Goal: Task Accomplishment & Management: Complete application form

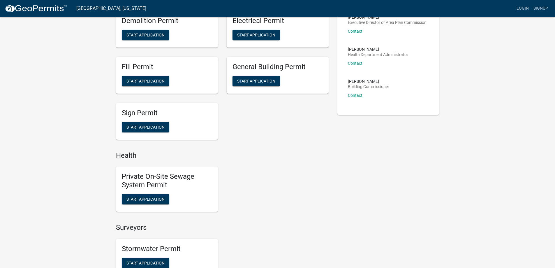
scroll to position [146, 0]
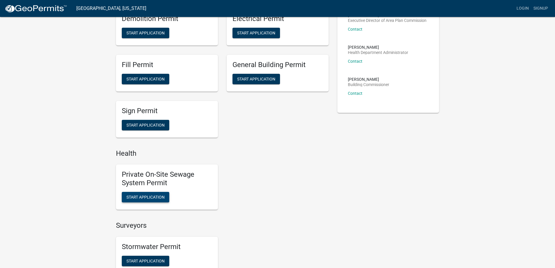
click at [154, 197] on span "Start Application" at bounding box center [146, 196] width 38 height 5
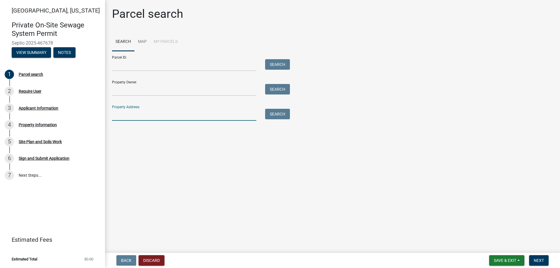
click at [124, 118] on input "Property Address:" at bounding box center [184, 115] width 144 height 12
type input "226 e 300 S"
click at [275, 112] on button "Search" at bounding box center [277, 114] width 25 height 10
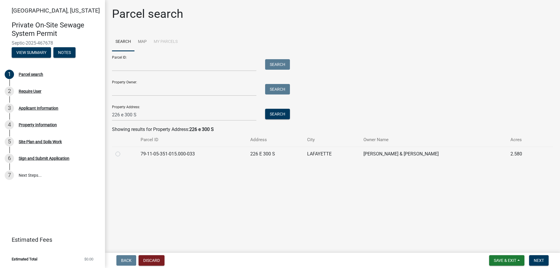
click at [122, 150] on label at bounding box center [122, 150] width 0 height 0
click at [122, 154] on input "radio" at bounding box center [124, 152] width 4 height 4
radio input "true"
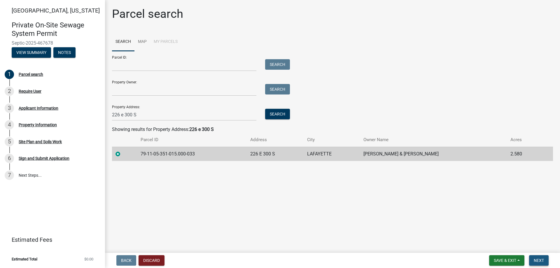
click at [537, 259] on span "Next" at bounding box center [539, 260] width 10 height 5
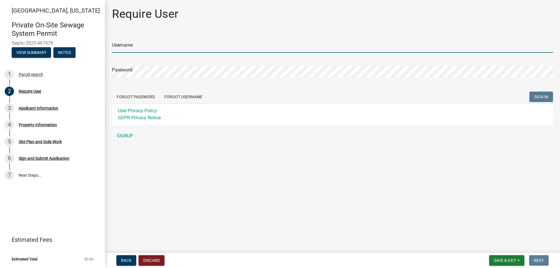
click at [136, 48] on input "Username" at bounding box center [332, 47] width 441 height 12
type input "jhack"
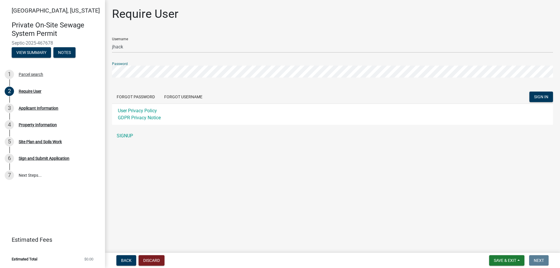
click at [529, 92] on button "SIGN IN" at bounding box center [541, 97] width 24 height 10
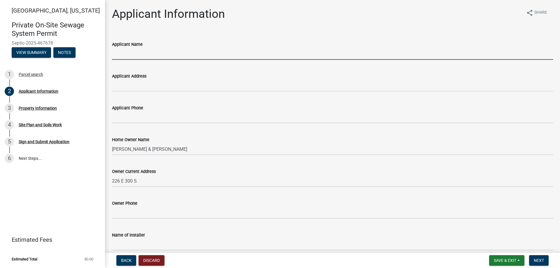
click at [137, 56] on input "Applicant Name" at bounding box center [332, 54] width 441 height 12
type input "[PERSON_NAME]"
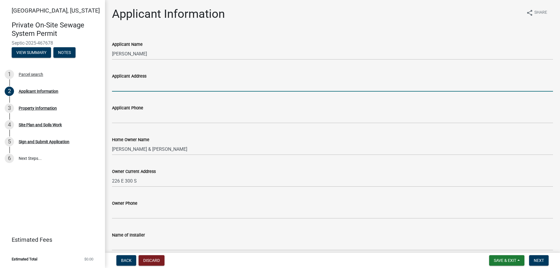
click at [143, 88] on input "Applicant Address" at bounding box center [332, 86] width 441 height 12
type input "6204 S 150 W"
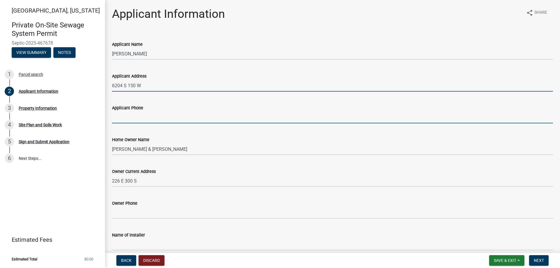
type input "7654917795"
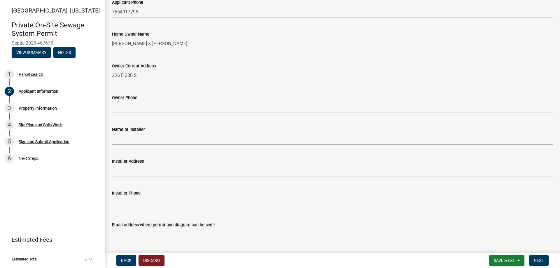
scroll to position [117, 0]
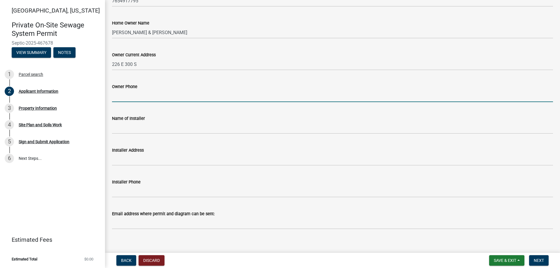
click at [133, 98] on input "Owner Phone" at bounding box center [332, 96] width 441 height 12
type input "[PHONE_NUMBER]"
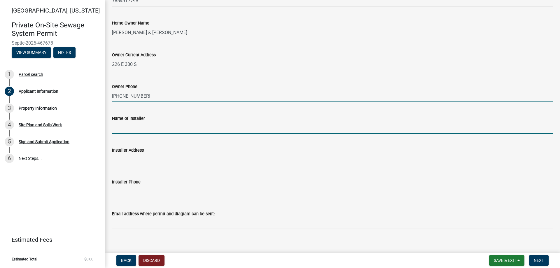
click at [130, 127] on input "Name of Installer" at bounding box center [332, 128] width 441 height 12
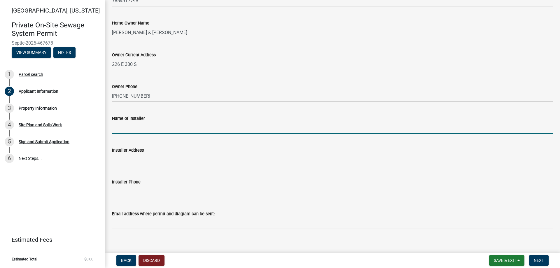
type input "Hack Excavating Inc."
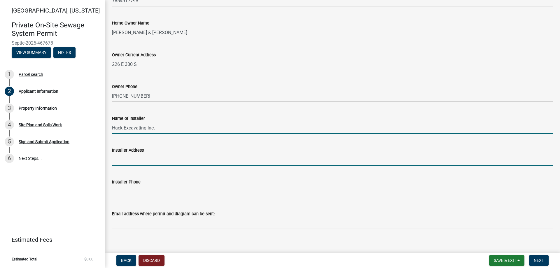
click at [142, 162] on input "Installer Address" at bounding box center [332, 160] width 441 height 12
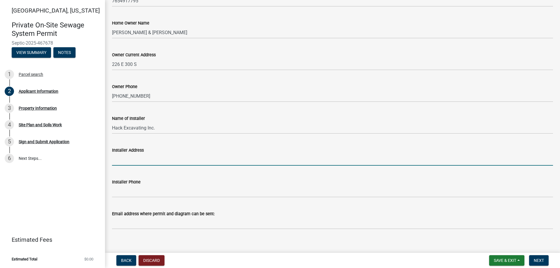
type input "6204 S 150 W"
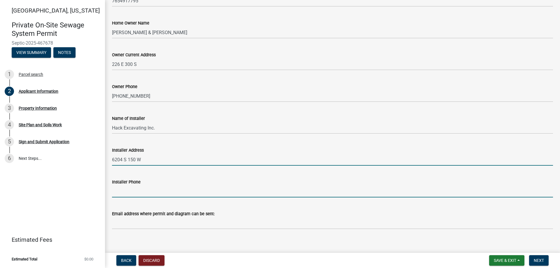
type input "7654917795"
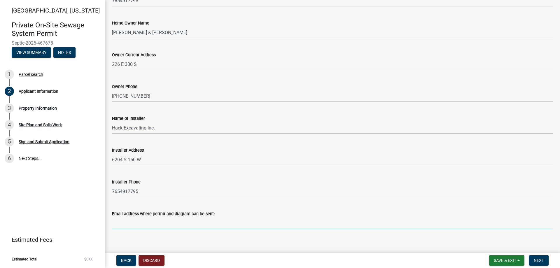
click at [136, 226] on input "Email address where permit and diagram can be sent:" at bounding box center [332, 223] width 441 height 12
type input "[EMAIL_ADDRESS][DOMAIN_NAME]"
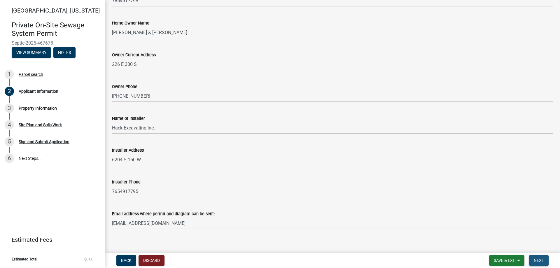
click at [541, 262] on span "Next" at bounding box center [539, 260] width 10 height 5
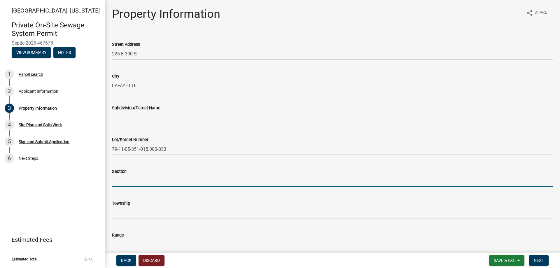
click at [128, 180] on input "Section" at bounding box center [332, 181] width 441 height 12
type input "5"
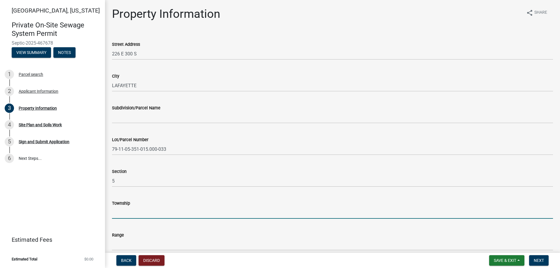
click at [117, 212] on input "Township" at bounding box center [332, 213] width 441 height 12
type input "22"
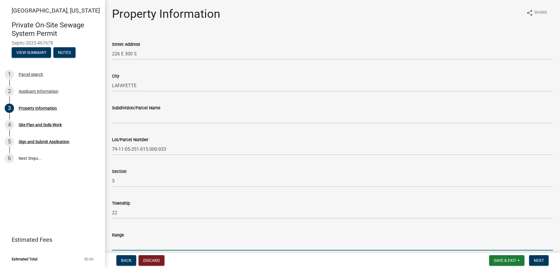
click at [128, 250] on input "Range" at bounding box center [332, 245] width 441 height 12
click at [125, 245] on input "Range" at bounding box center [332, 245] width 441 height 12
type input "4 w"
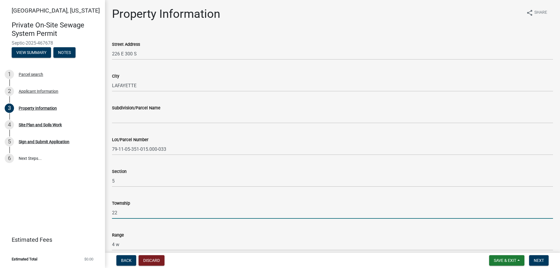
click at [120, 213] on input "22" at bounding box center [332, 213] width 441 height 12
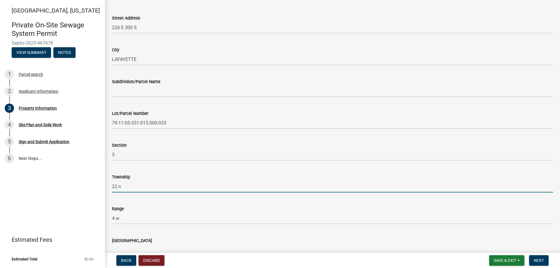
scroll to position [117, 0]
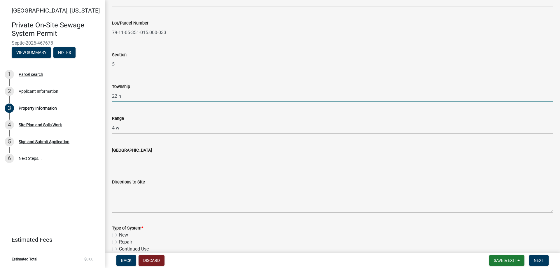
type input "22 n"
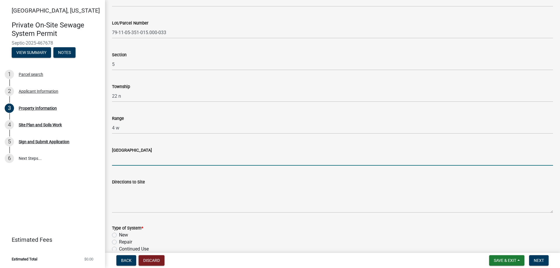
click at [126, 159] on input "[GEOGRAPHIC_DATA]" at bounding box center [332, 160] width 441 height 12
type input "wea"
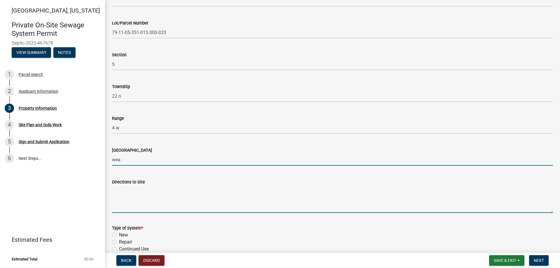
click at [118, 203] on textarea "Directions to Site" at bounding box center [332, 198] width 441 height 27
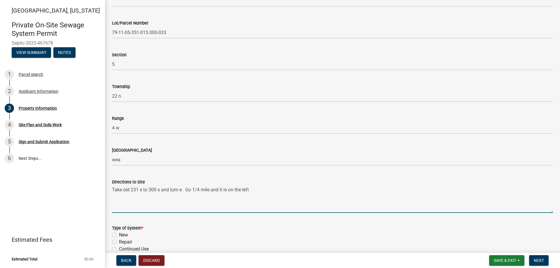
scroll to position [233, 0]
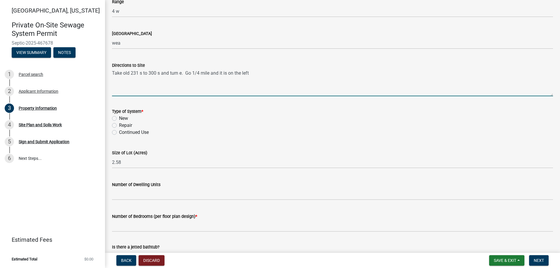
type textarea "Take old 231 s to 300 s and turn e. Go 1/4 mile and it is on the left"
click at [119, 127] on label "Repair" at bounding box center [125, 125] width 13 height 7
click at [119, 126] on input "Repair" at bounding box center [121, 124] width 4 height 4
radio input "true"
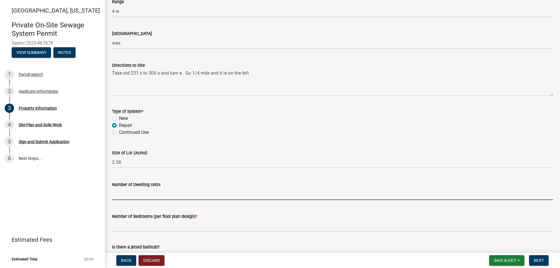
click at [132, 192] on input "Number of Dwelling Units" at bounding box center [332, 194] width 441 height 12
type input "1"
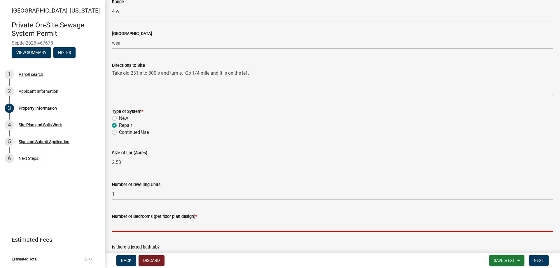
click at [129, 227] on input "Number of Bedrooms (per floor plan design) *" at bounding box center [332, 226] width 441 height 12
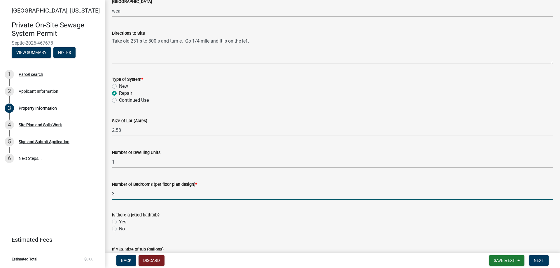
scroll to position [379, 0]
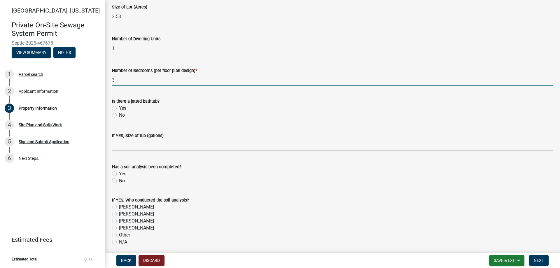
type input "3"
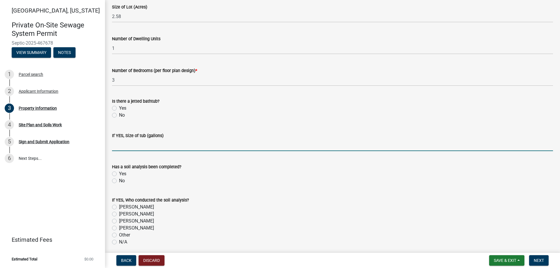
click at [154, 147] on input "text" at bounding box center [332, 145] width 441 height 12
type input "0"
click at [119, 181] on label "No" at bounding box center [122, 180] width 6 height 7
click at [119, 181] on input "No" at bounding box center [121, 179] width 4 height 4
radio input "true"
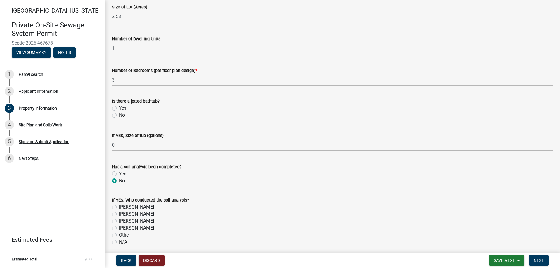
scroll to position [467, 0]
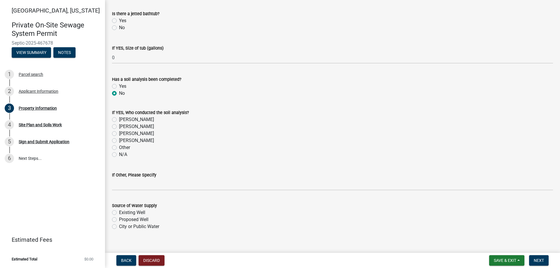
click at [119, 212] on label "Existing Well" at bounding box center [132, 212] width 26 height 7
click at [119, 212] on input "Existing Well" at bounding box center [121, 211] width 4 height 4
radio input "true"
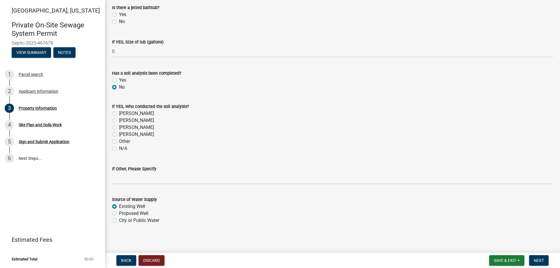
scroll to position [474, 0]
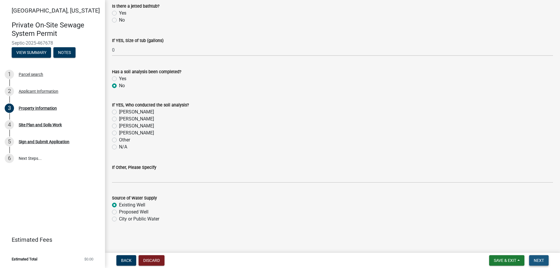
click at [540, 260] on span "Next" at bounding box center [539, 260] width 10 height 5
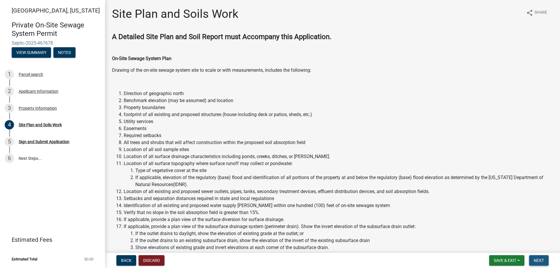
click at [535, 258] on span "Next" at bounding box center [539, 260] width 10 height 5
click at [538, 260] on span "Next" at bounding box center [539, 260] width 10 height 5
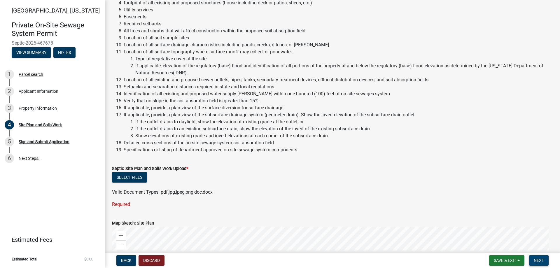
scroll to position [117, 0]
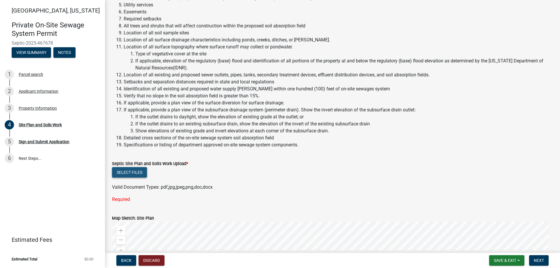
click at [128, 173] on button "Select files" at bounding box center [129, 172] width 35 height 10
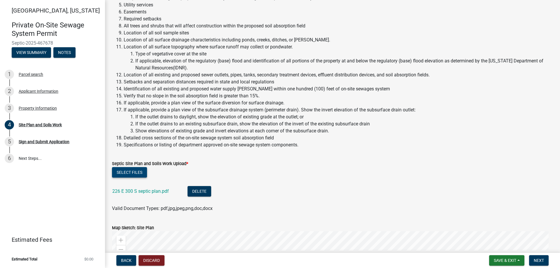
scroll to position [233, 0]
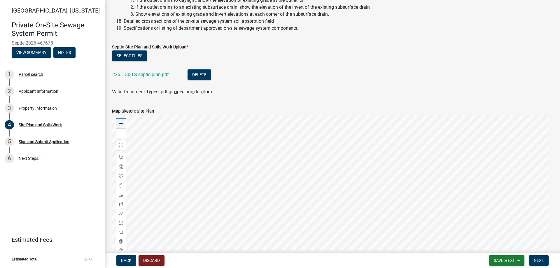
click at [118, 123] on div "Zoom in" at bounding box center [120, 123] width 9 height 9
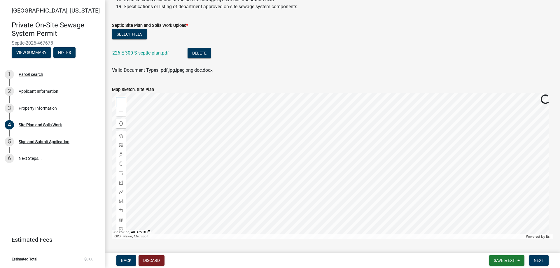
scroll to position [271, 0]
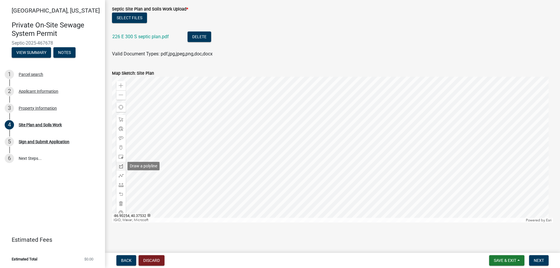
click at [121, 167] on span at bounding box center [121, 166] width 5 height 5
click at [308, 121] on div at bounding box center [332, 150] width 441 height 146
click at [348, 112] on div at bounding box center [332, 150] width 441 height 146
click at [345, 96] on div at bounding box center [332, 150] width 441 height 146
click at [304, 104] on div at bounding box center [332, 150] width 441 height 146
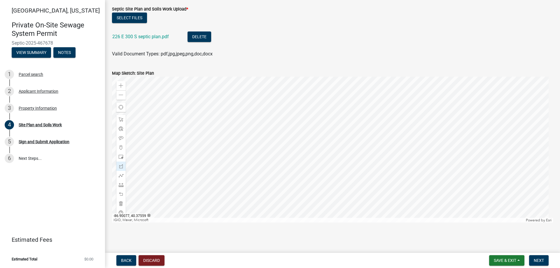
click at [308, 121] on div at bounding box center [332, 150] width 441 height 146
click at [120, 176] on span at bounding box center [121, 175] width 5 height 5
click at [352, 121] on div at bounding box center [332, 150] width 441 height 146
click at [340, 142] on div at bounding box center [332, 150] width 441 height 146
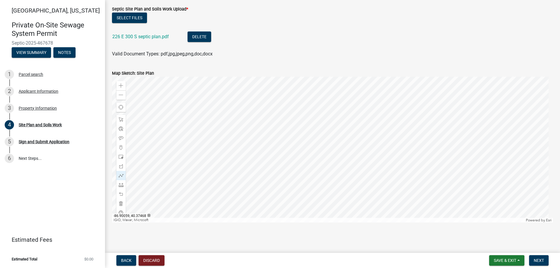
click at [340, 201] on div at bounding box center [332, 150] width 441 height 146
click at [122, 174] on span at bounding box center [121, 175] width 5 height 5
click at [353, 119] on div at bounding box center [332, 150] width 441 height 146
click at [338, 143] on div at bounding box center [332, 150] width 441 height 146
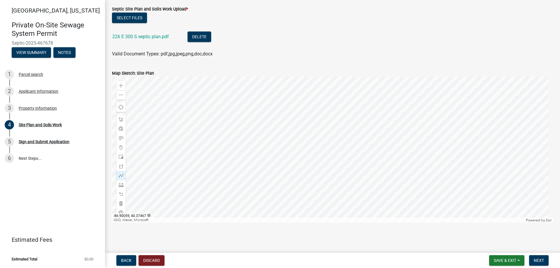
click at [340, 202] on div at bounding box center [332, 150] width 441 height 146
click at [121, 85] on span at bounding box center [121, 85] width 5 height 5
click at [122, 174] on span at bounding box center [121, 175] width 5 height 5
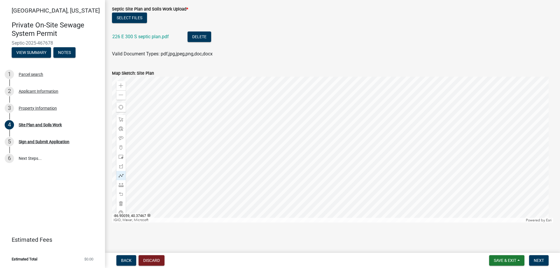
click at [363, 179] on div at bounding box center [332, 150] width 441 height 146
click at [367, 179] on div at bounding box center [332, 150] width 441 height 146
click at [121, 157] on span at bounding box center [121, 157] width 5 height 5
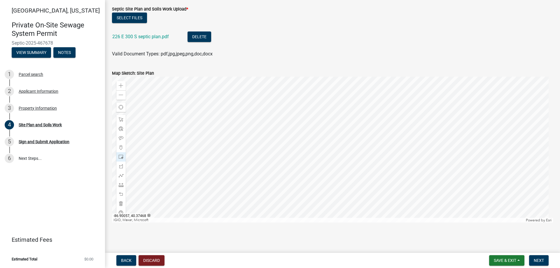
click at [368, 177] on div at bounding box center [332, 150] width 441 height 146
click at [119, 191] on div at bounding box center [120, 194] width 9 height 9
click at [121, 157] on span at bounding box center [121, 157] width 5 height 5
click at [373, 181] on div at bounding box center [332, 150] width 441 height 146
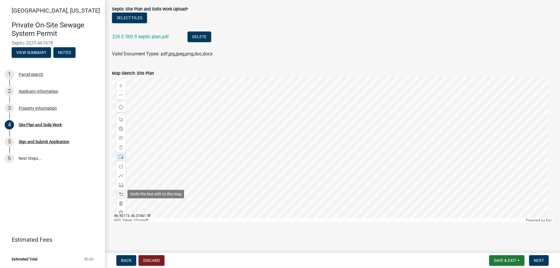
click at [120, 195] on span at bounding box center [121, 194] width 5 height 5
click at [118, 177] on div at bounding box center [120, 175] width 9 height 9
click at [373, 179] on div at bounding box center [332, 150] width 441 height 146
click at [384, 180] on div at bounding box center [332, 150] width 441 height 146
click at [120, 185] on span at bounding box center [121, 185] width 5 height 5
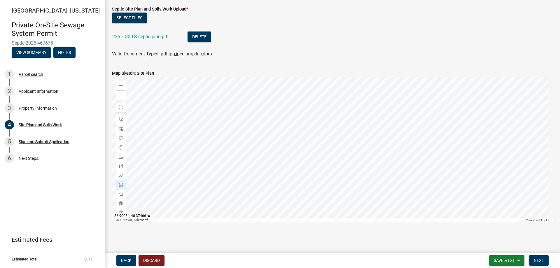
click at [374, 183] on div at bounding box center [332, 150] width 441 height 146
click at [503, 258] on span "Save & Exit" at bounding box center [505, 260] width 22 height 5
click at [495, 231] on button "Save" at bounding box center [501, 231] width 47 height 14
click at [510, 262] on span "Save & Exit" at bounding box center [505, 260] width 22 height 5
click at [506, 244] on button "Save & Exit" at bounding box center [501, 245] width 47 height 14
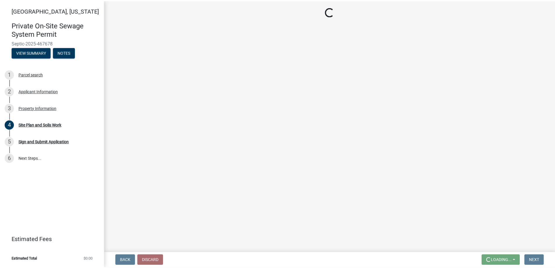
scroll to position [0, 0]
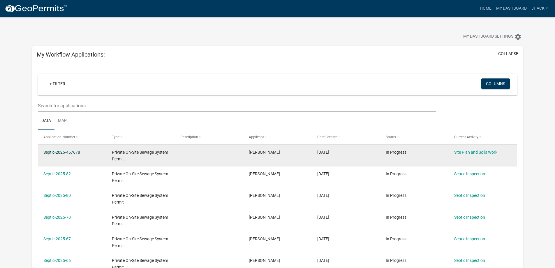
click at [71, 152] on link "Septic-2025-467678" at bounding box center [61, 152] width 37 height 5
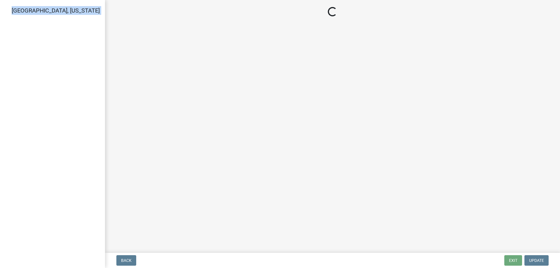
click at [71, 152] on div "[GEOGRAPHIC_DATA], [US_STATE]" at bounding box center [52, 134] width 105 height 268
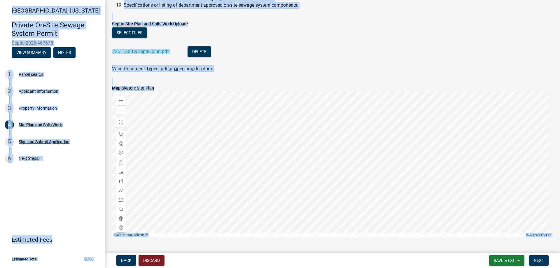
scroll to position [271, 0]
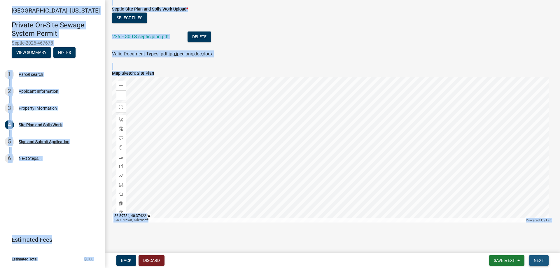
click at [541, 257] on button "Next" at bounding box center [539, 260] width 20 height 10
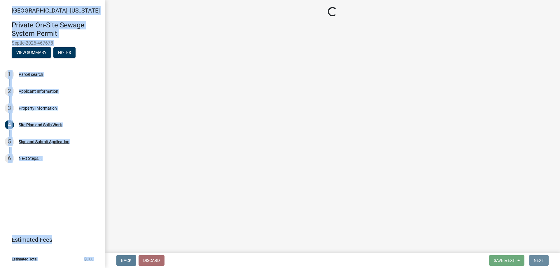
scroll to position [0, 0]
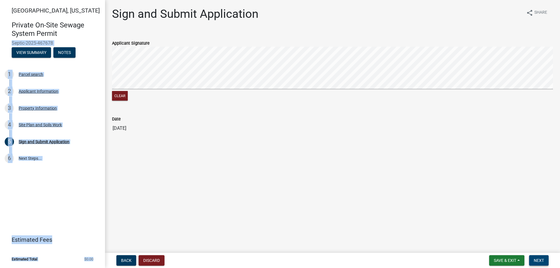
click at [542, 259] on span "Next" at bounding box center [539, 260] width 10 height 5
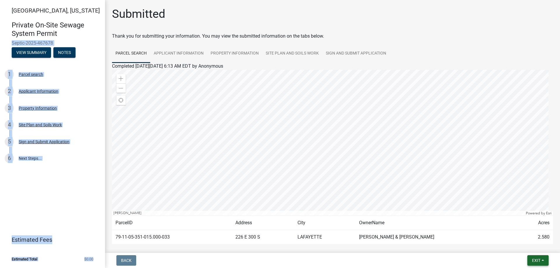
click at [534, 257] on button "Exit" at bounding box center [537, 260] width 21 height 10
click at [525, 242] on button "Save & Exit" at bounding box center [525, 245] width 47 height 14
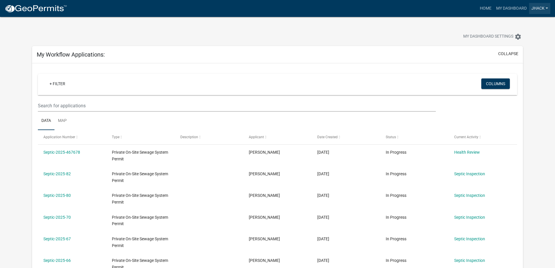
click at [534, 8] on link "jhack" at bounding box center [540, 8] width 21 height 11
drag, startPoint x: 521, startPoint y: 57, endPoint x: 521, endPoint y: 52, distance: 5.0
click at [521, 52] on link "Logout" at bounding box center [526, 57] width 50 height 14
